Goal: Communication & Community: Share content

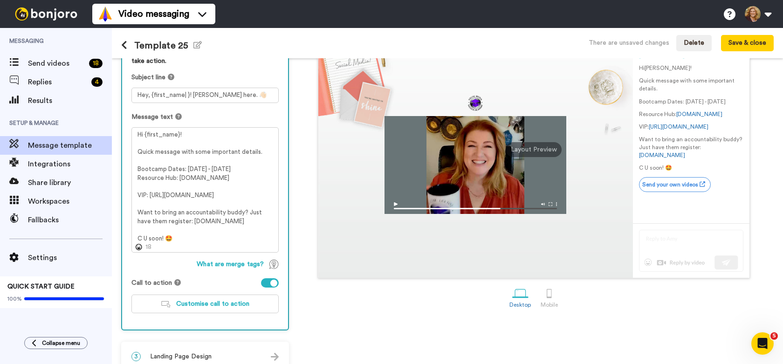
scroll to position [112, 0]
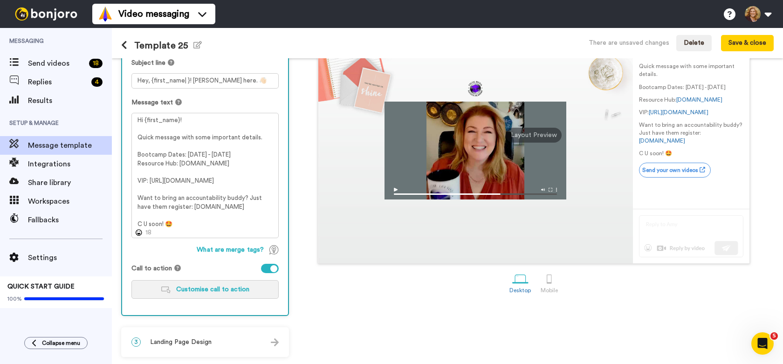
click at [211, 288] on span "Customise call to action" at bounding box center [212, 289] width 73 height 7
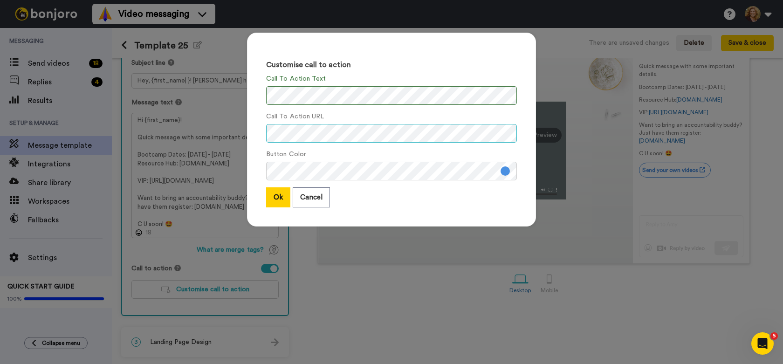
click at [251, 134] on div "Customise call to action Call To Action Text Call To Action URL Button Color Ok…" at bounding box center [391, 130] width 289 height 194
click at [501, 172] on button at bounding box center [505, 170] width 9 height 9
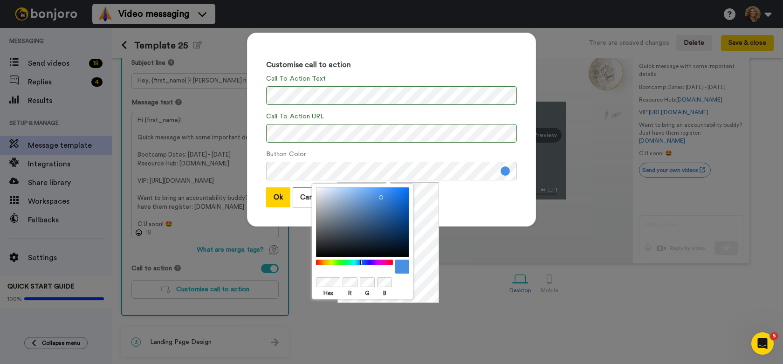
click at [375, 263] on div at bounding box center [355, 263] width 80 height 6
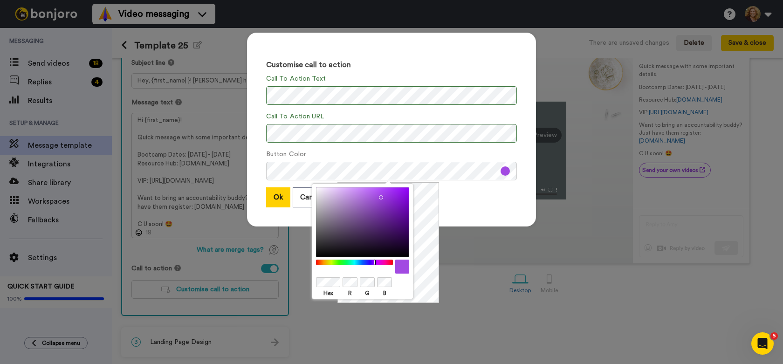
click at [373, 262] on div at bounding box center [355, 263] width 80 height 6
drag, startPoint x: 382, startPoint y: 197, endPoint x: 391, endPoint y: 207, distance: 13.5
click at [391, 207] on div at bounding box center [362, 222] width 93 height 70
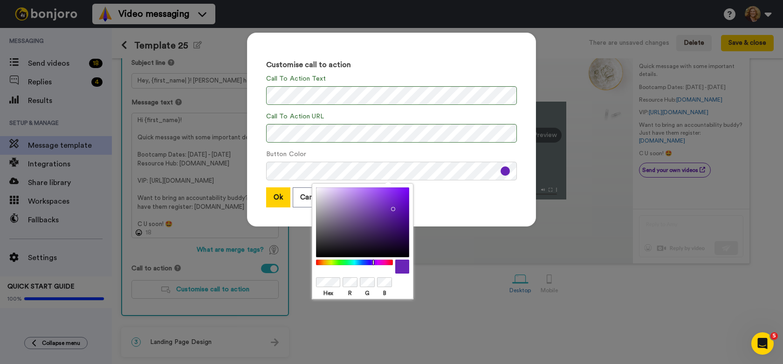
click at [456, 205] on div "Ok Cancel" at bounding box center [391, 197] width 251 height 20
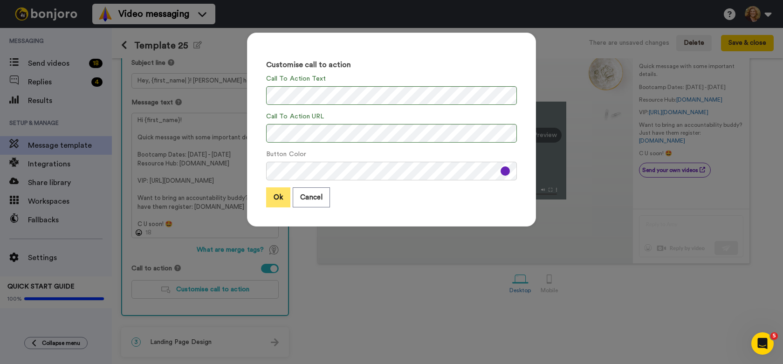
click at [271, 199] on button "Ok" at bounding box center [278, 197] width 24 height 20
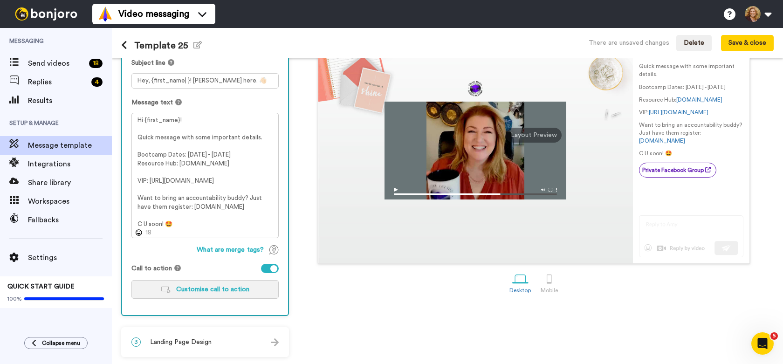
click at [211, 289] on span "Customise call to action" at bounding box center [212, 289] width 73 height 7
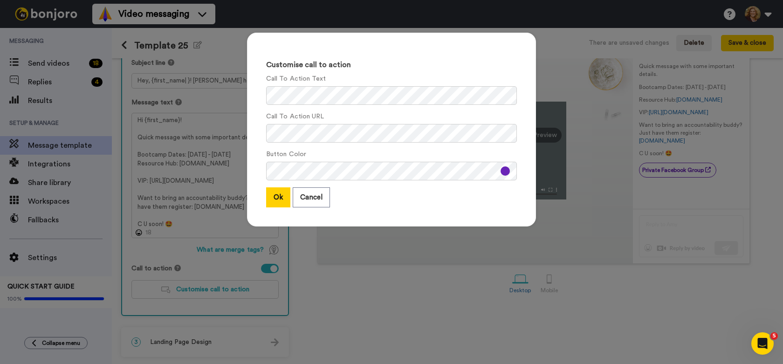
click at [501, 171] on button at bounding box center [505, 170] width 9 height 9
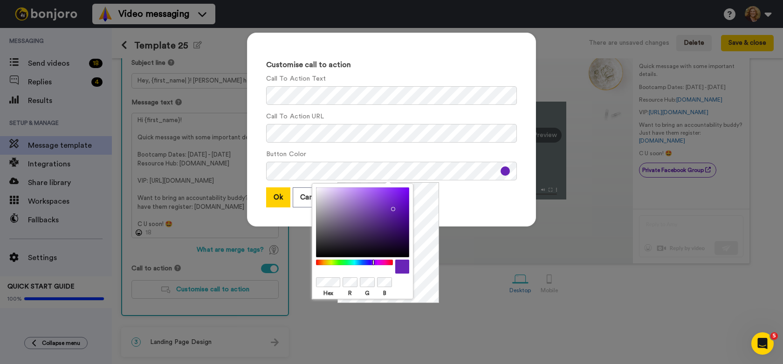
click at [385, 202] on div at bounding box center [362, 222] width 93 height 70
drag, startPoint x: 387, startPoint y: 204, endPoint x: 390, endPoint y: 192, distance: 11.5
click at [390, 192] on div at bounding box center [362, 222] width 93 height 70
click at [471, 204] on div "Ok Cancel" at bounding box center [391, 197] width 251 height 20
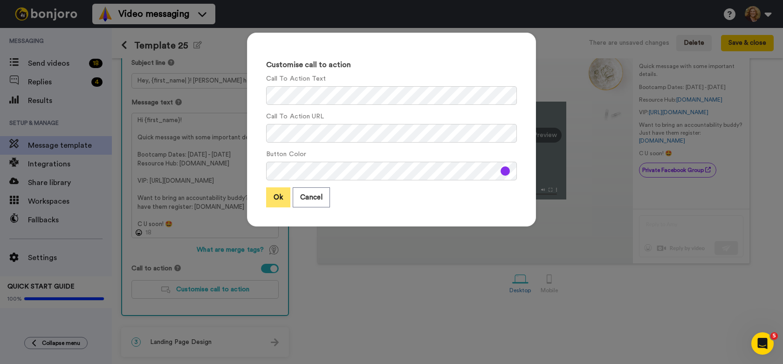
click at [271, 197] on button "Ok" at bounding box center [278, 197] width 24 height 20
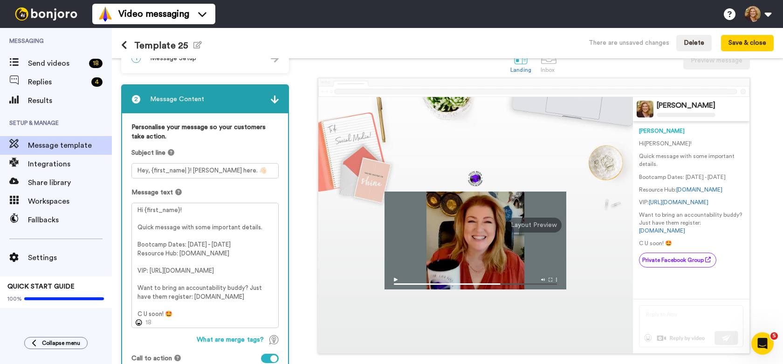
scroll to position [0, 0]
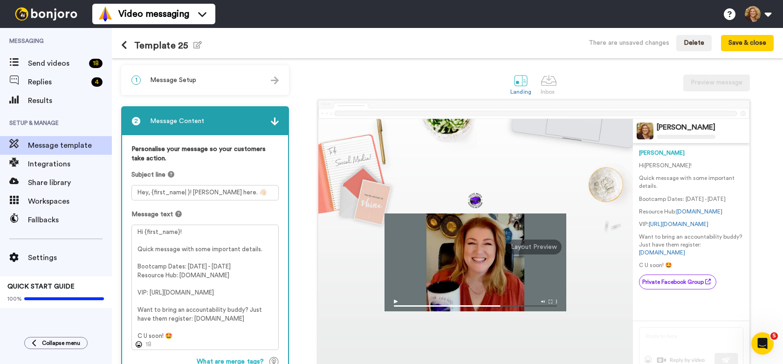
click at [177, 44] on h1 "Template 25 Edit name" at bounding box center [161, 45] width 81 height 11
click at [195, 45] on icon "button" at bounding box center [197, 44] width 8 height 7
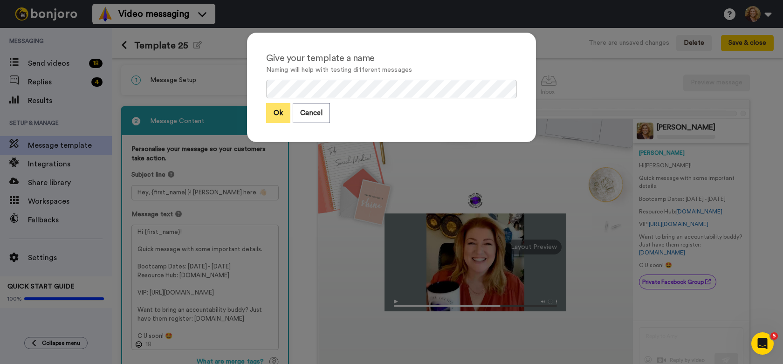
click at [273, 114] on button "Ok" at bounding box center [278, 113] width 24 height 20
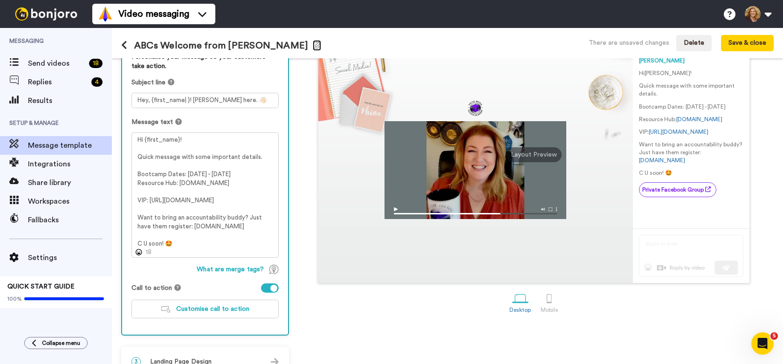
scroll to position [94, 0]
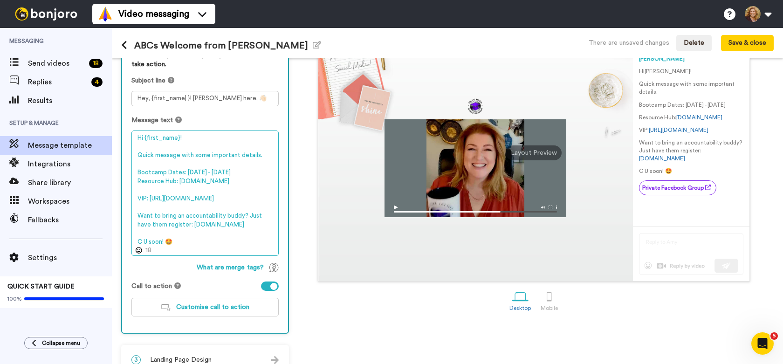
click at [195, 243] on textarea "Hi {first_name}! Quick message with some important details. Bootcamp Dates: Oct…" at bounding box center [204, 192] width 147 height 125
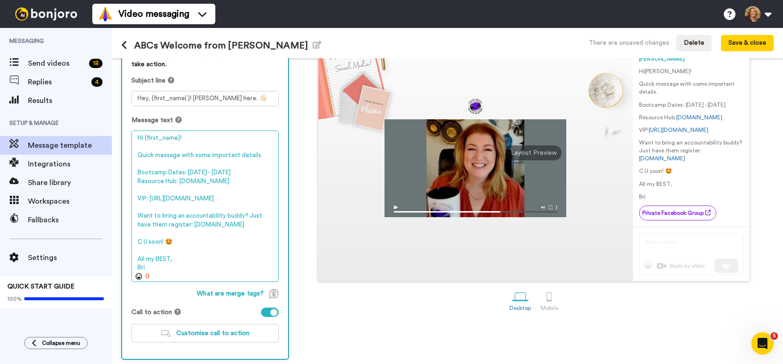
click at [156, 261] on textarea "Hi {first_name}! Quick message with some important details. Bootcamp Dates: Oct…" at bounding box center [204, 205] width 147 height 151
click at [162, 267] on textarea "Hi {first_name}! Quick message with some important details. Bootcamp Dates: Oct…" at bounding box center [204, 205] width 147 height 151
click at [137, 268] on textarea "Hi {first_name}! Quick message with some important details. Bootcamp Dates: Oct…" at bounding box center [204, 205] width 147 height 151
click at [178, 265] on textarea "Hi {first_name}! Quick message with some important details. Bootcamp Dates: Oct…" at bounding box center [204, 205] width 147 height 151
click at [137, 268] on textarea "Hi {first_name}! Quick message with some important details. Bootcamp Dates: Oct…" at bounding box center [204, 205] width 147 height 151
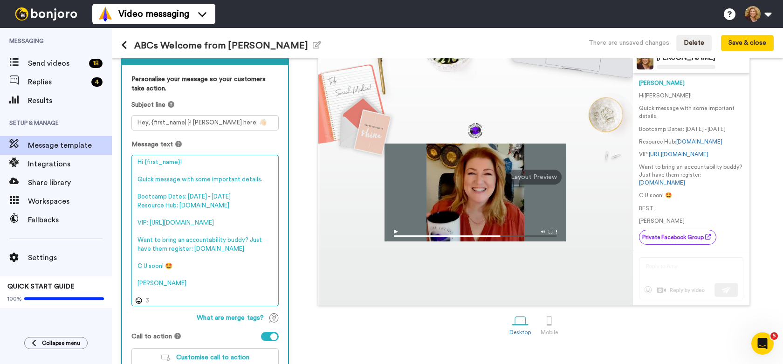
scroll to position [71, 0]
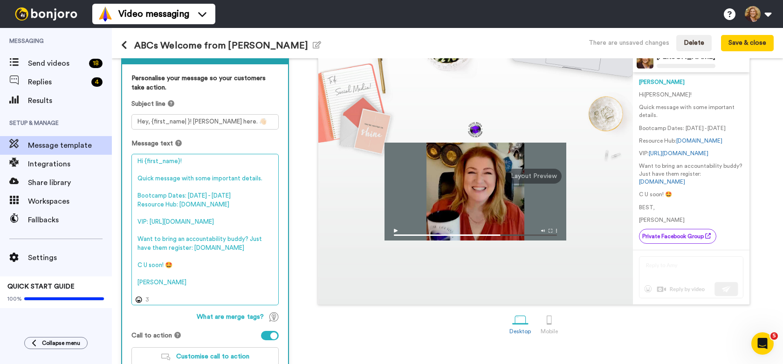
click at [154, 283] on textarea "Hi {first_name}! Quick message with some important details. Bootcamp Dates: Oct…" at bounding box center [204, 229] width 147 height 151
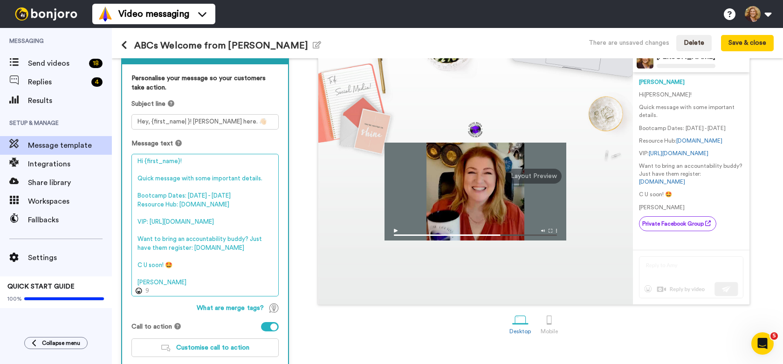
click at [138, 283] on textarea "Hi {first_name}! Quick message with some important details. Bootcamp Dates: Oct…" at bounding box center [204, 225] width 147 height 143
type textarea "Hi {first_name}! Quick message with some important details. Bootcamp Dates: Oct…"
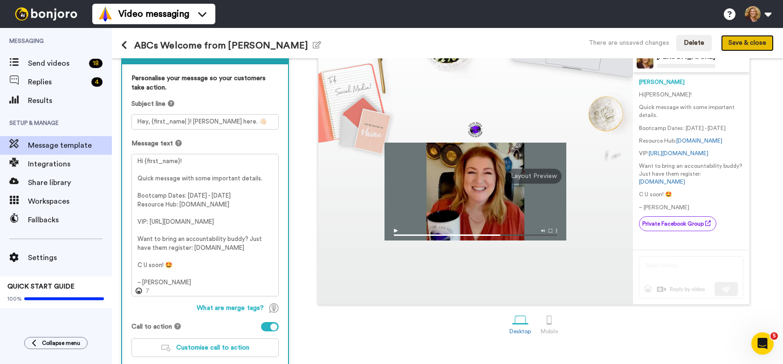
click at [752, 42] on button "Save & close" at bounding box center [747, 43] width 53 height 17
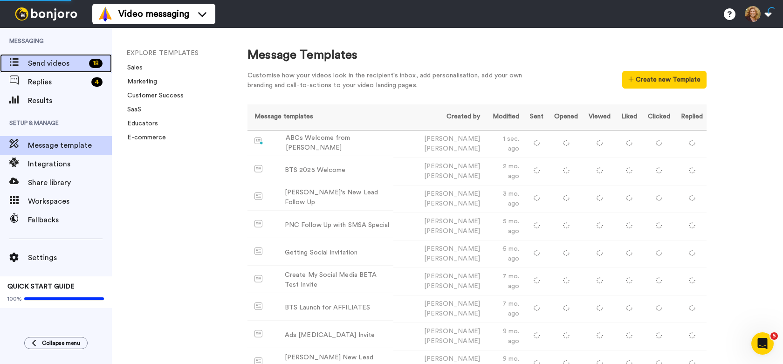
click at [49, 58] on span "Send videos" at bounding box center [56, 63] width 57 height 11
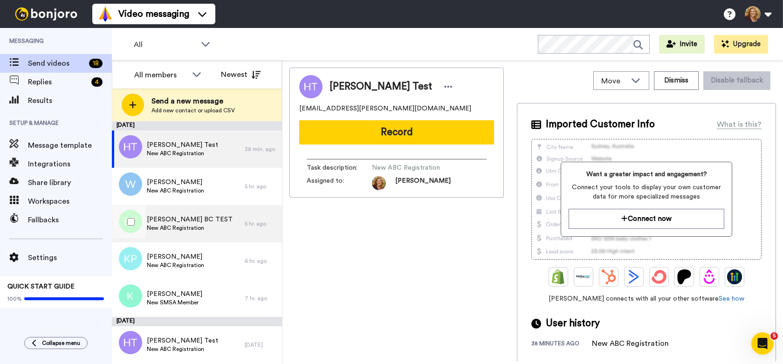
click at [196, 220] on span "Bridget BC TEST" at bounding box center [190, 219] width 86 height 9
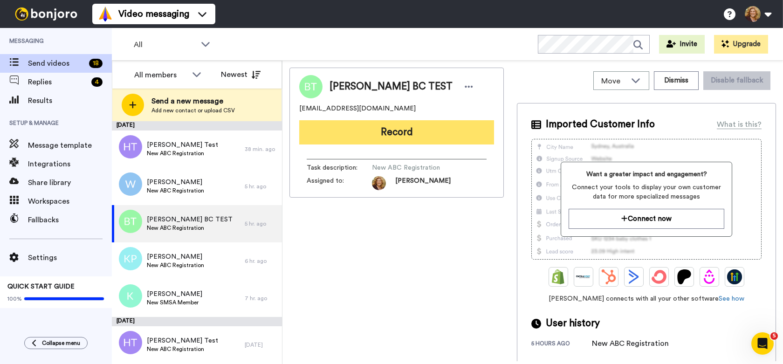
click at [388, 131] on button "Record" at bounding box center [396, 132] width 195 height 24
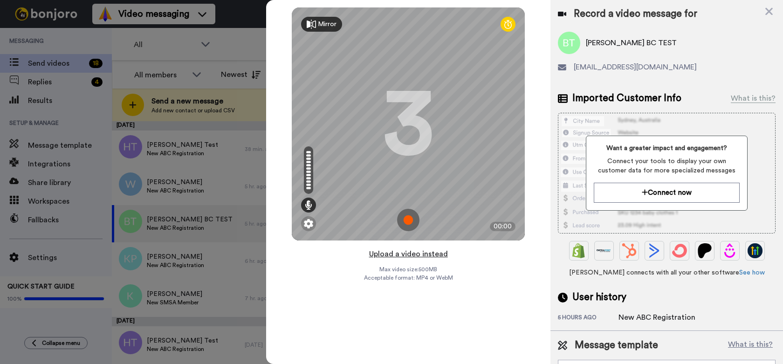
click at [405, 255] on button "Upload a video instead" at bounding box center [408, 254] width 84 height 12
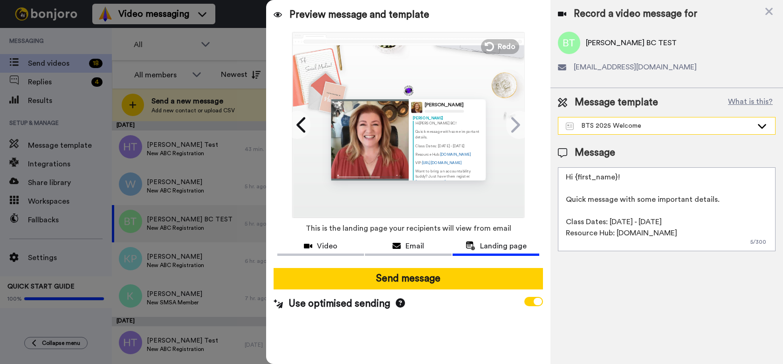
click at [651, 125] on div "BTS 2025 Welcome" at bounding box center [659, 125] width 187 height 9
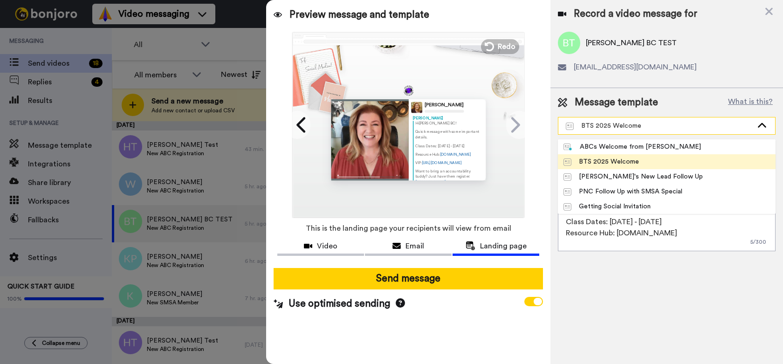
click at [651, 125] on div "BTS 2025 Welcome" at bounding box center [659, 125] width 187 height 9
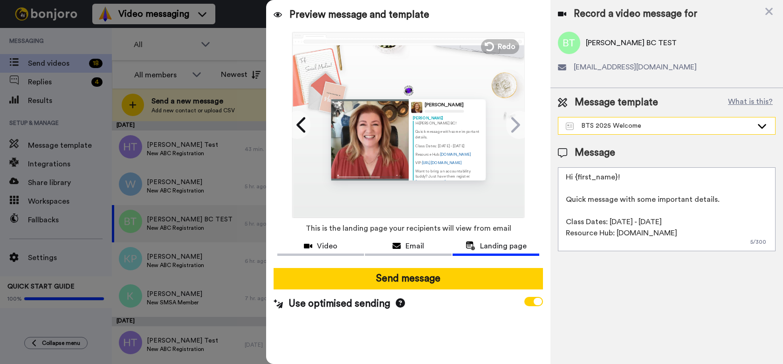
click at [646, 126] on div "BTS 2025 Welcome" at bounding box center [659, 125] width 187 height 9
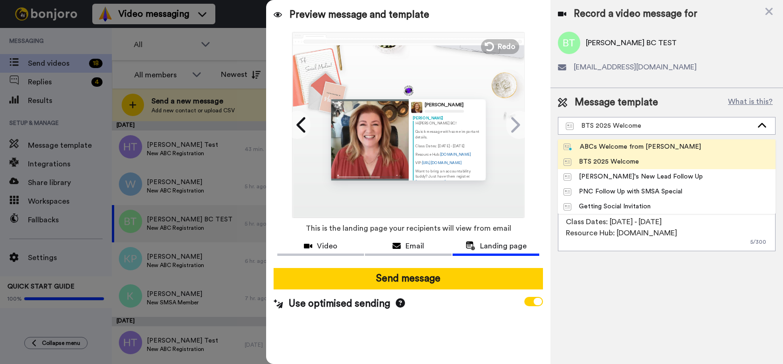
click at [630, 148] on div "ABCs Welcome from Bridget" at bounding box center [631, 146] width 137 height 9
type textarea "Hi {first_name}! Quick message with some important details. Bootcamp Dates: Oct…"
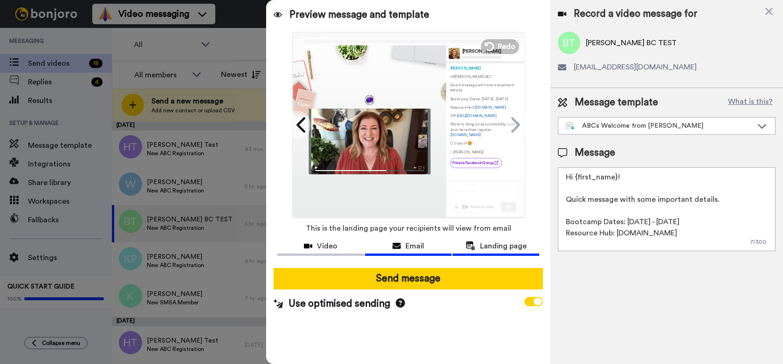
click at [412, 248] on span "Email" at bounding box center [414, 245] width 19 height 11
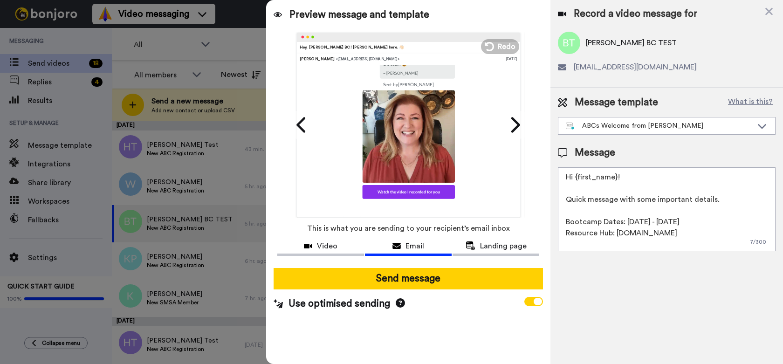
scroll to position [158, 0]
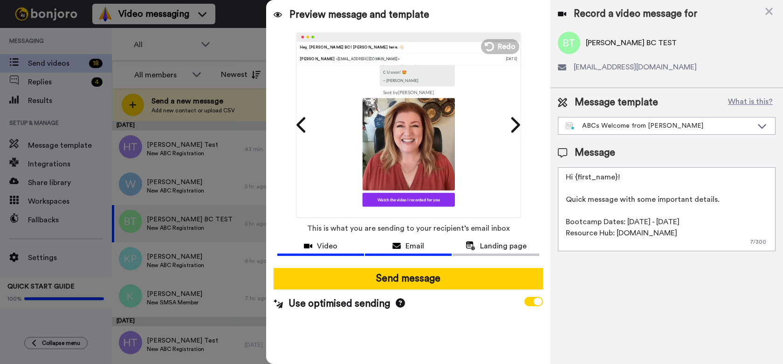
click at [325, 249] on span "Video" at bounding box center [327, 245] width 21 height 11
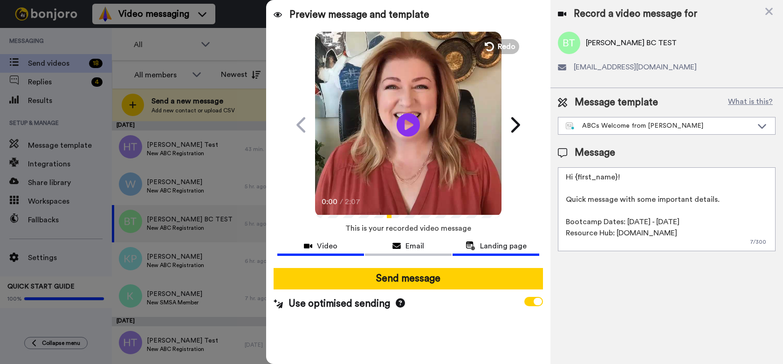
click at [494, 245] on span "Landing page" at bounding box center [503, 245] width 47 height 11
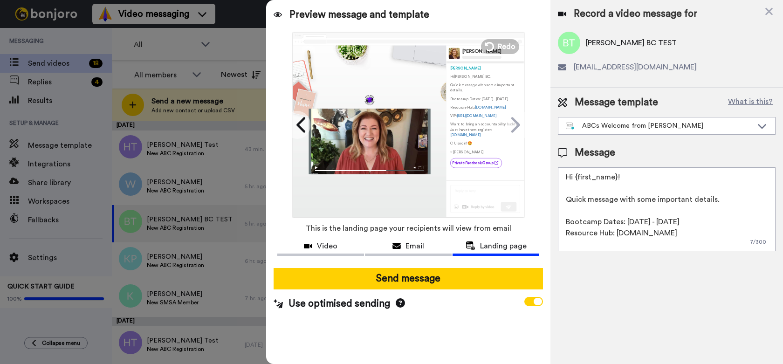
click at [395, 182] on div at bounding box center [369, 131] width 153 height 172
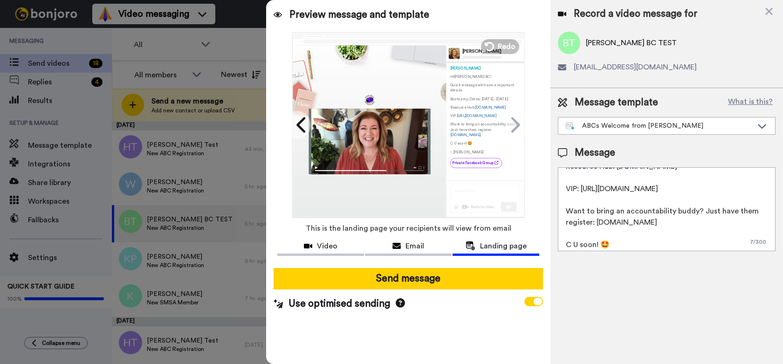
scroll to position [0, 0]
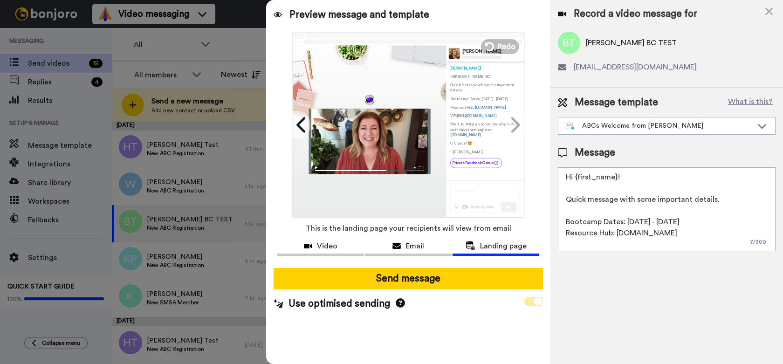
click at [528, 302] on span at bounding box center [533, 301] width 19 height 9
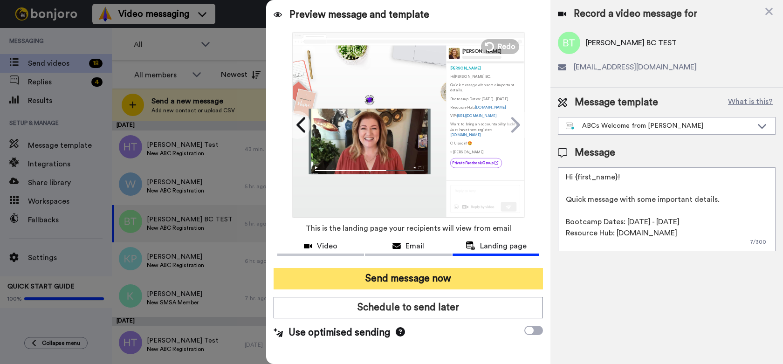
click at [440, 279] on button "Send message now" at bounding box center [408, 278] width 269 height 21
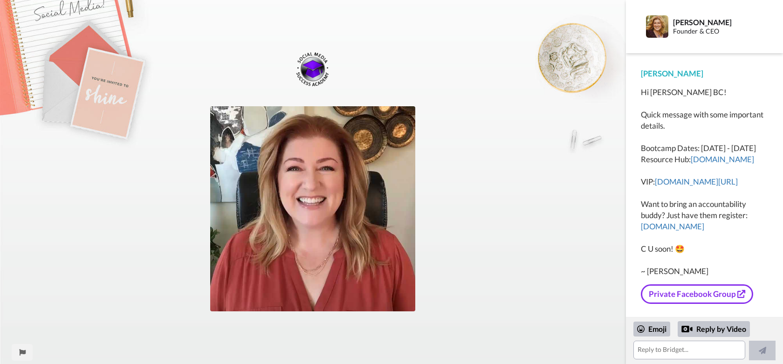
scroll to position [7, 0]
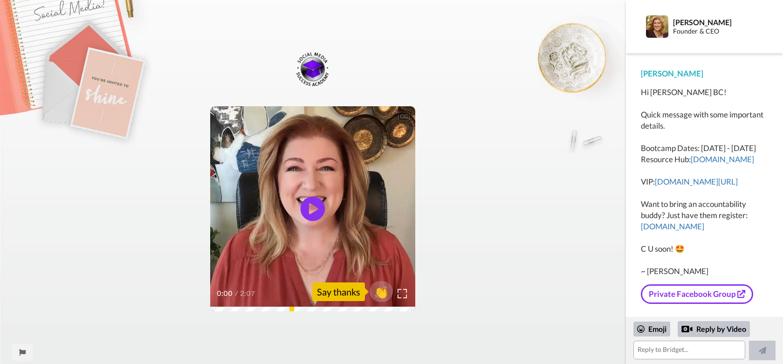
click at [313, 208] on icon "Play/Pause" at bounding box center [313, 209] width 25 height 44
click at [290, 286] on div "Attract more leads, build more relationships, and close more sales." at bounding box center [312, 276] width 205 height 22
click at [691, 164] on link "[DOMAIN_NAME]" at bounding box center [722, 159] width 63 height 10
